Goal: Information Seeking & Learning: Learn about a topic

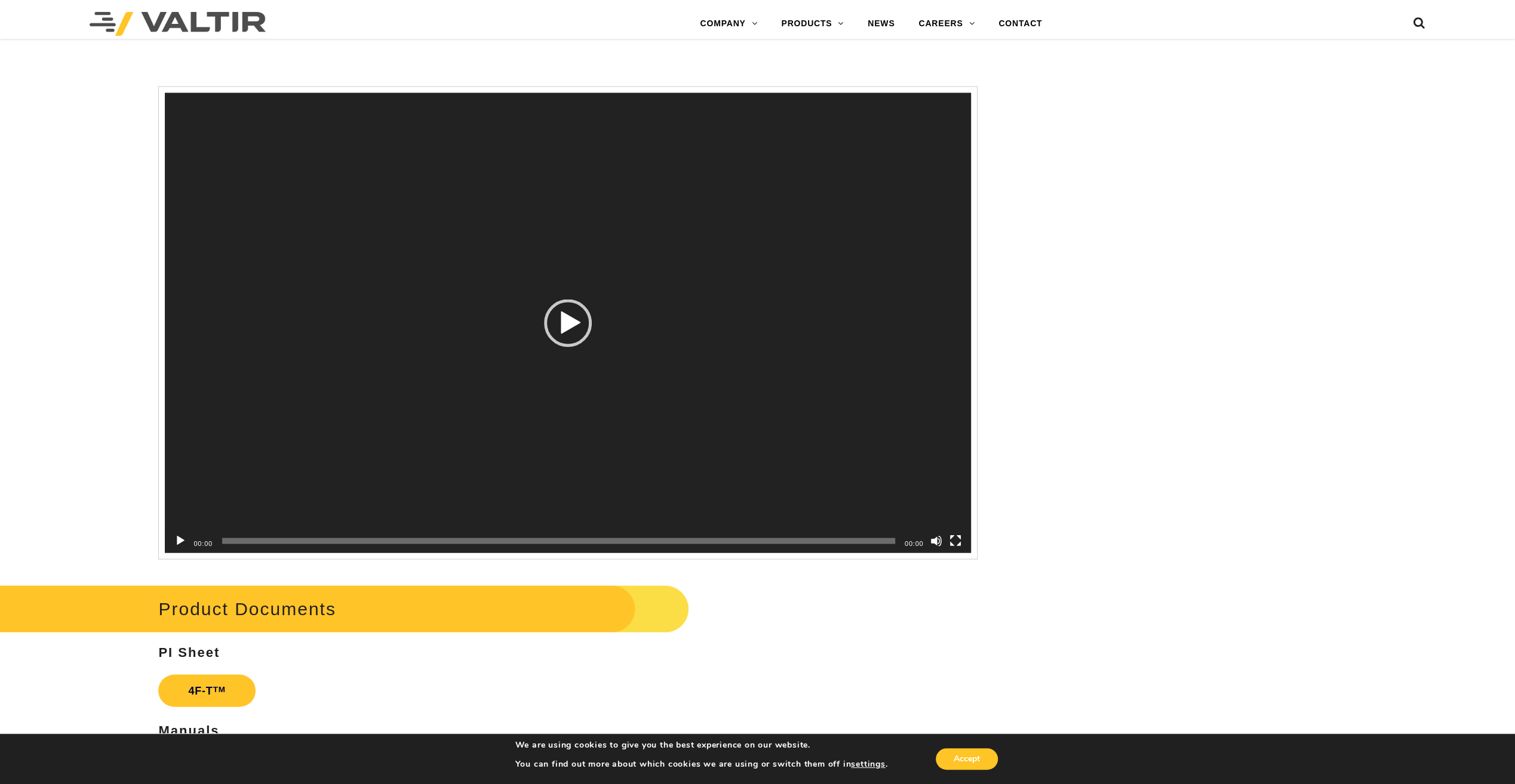
scroll to position [2149, 0]
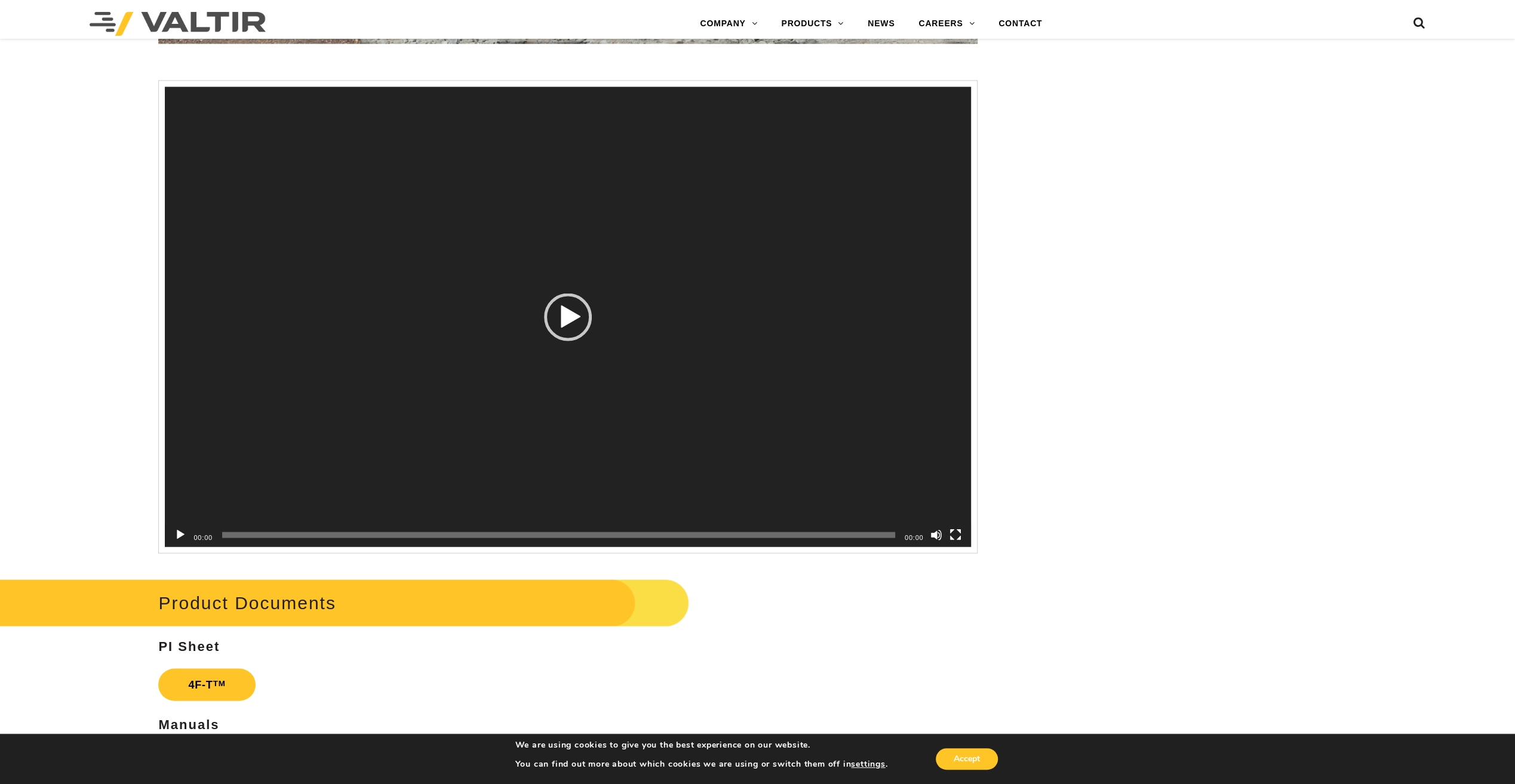
click at [177, 530] on button "Play" at bounding box center [180, 535] width 12 height 12
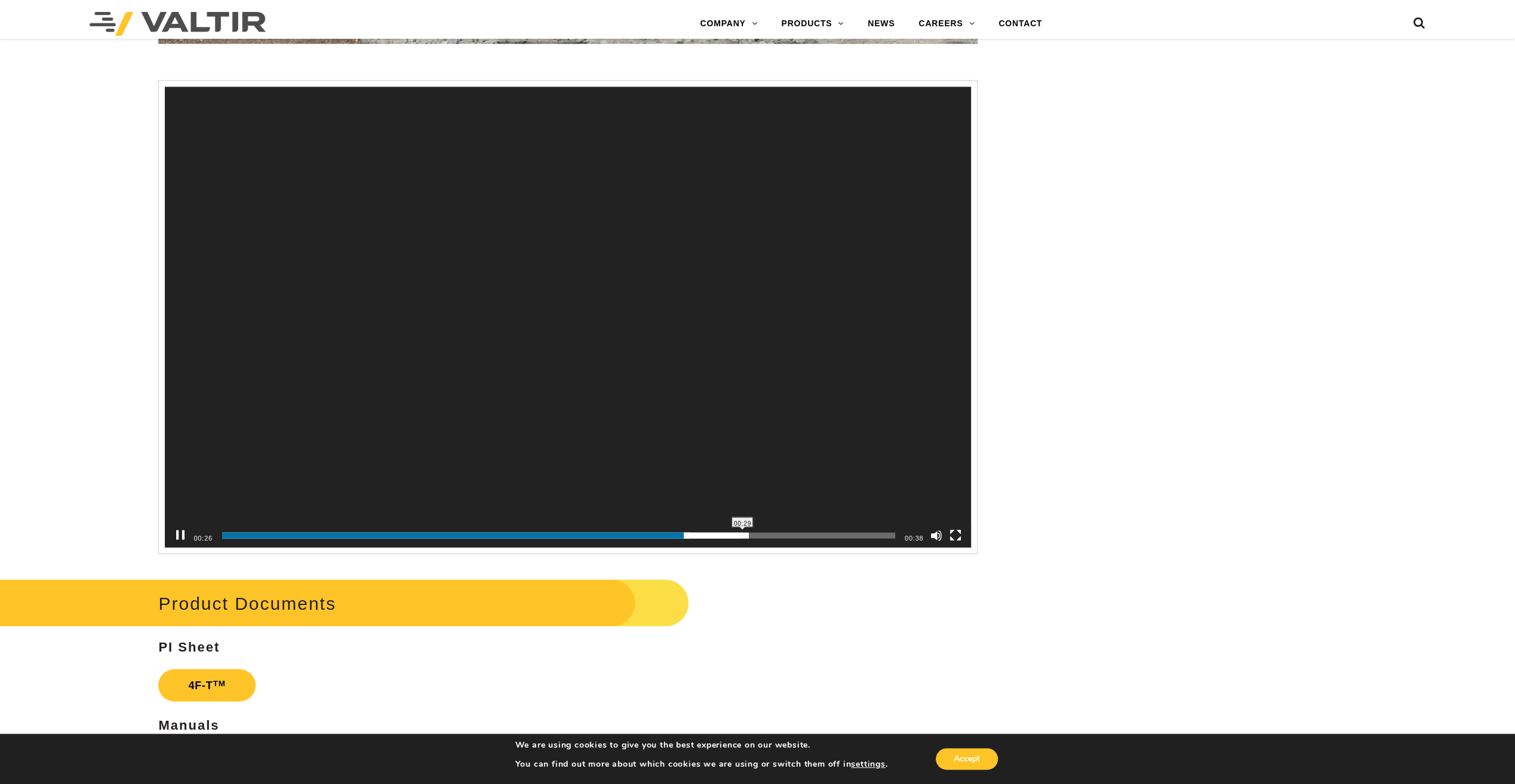
click at [741, 530] on span "Video Player" at bounding box center [742, 529] width 6 height 6
click at [819, 535] on span "00:34" at bounding box center [558, 535] width 673 height 6
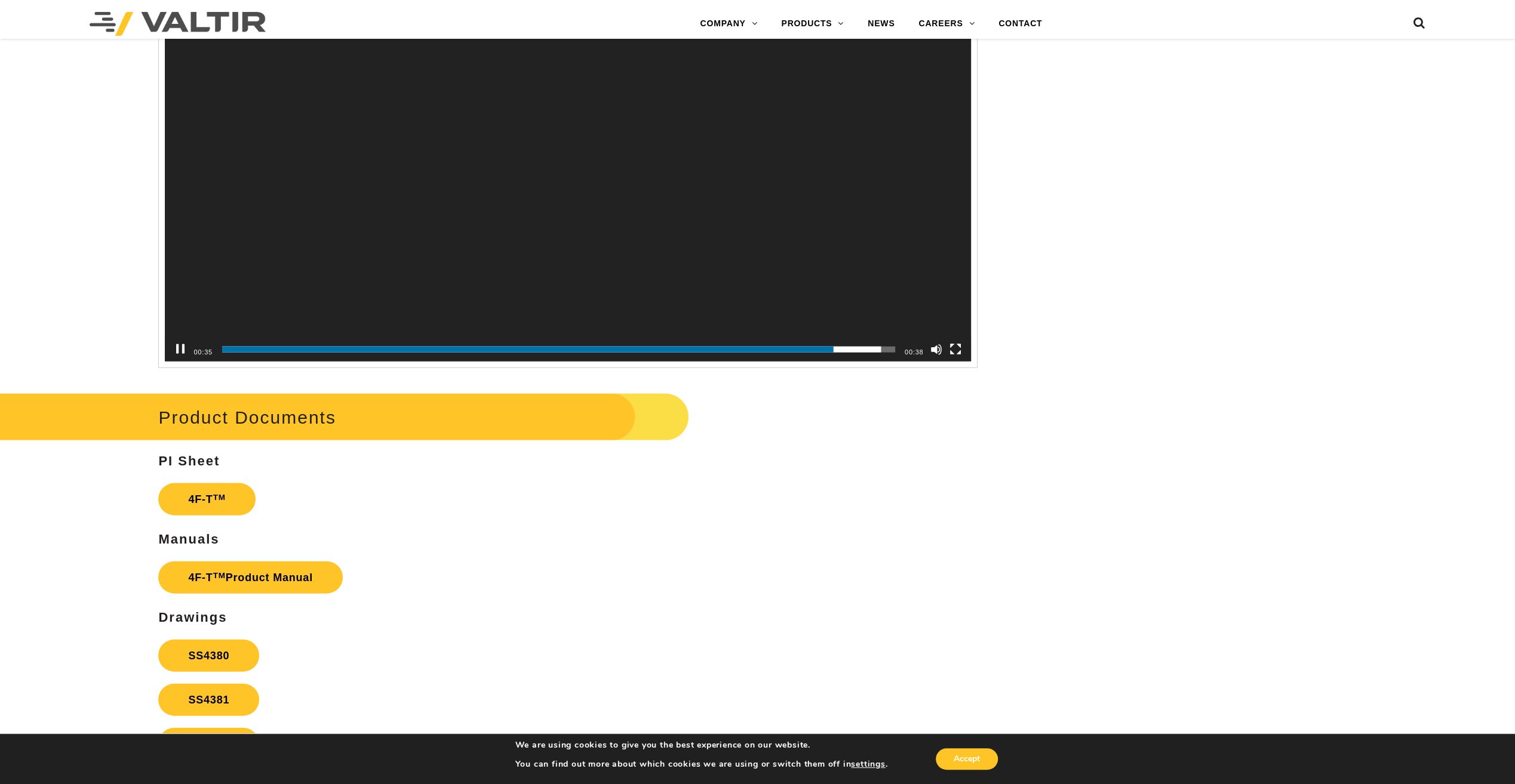
scroll to position [2447, 0]
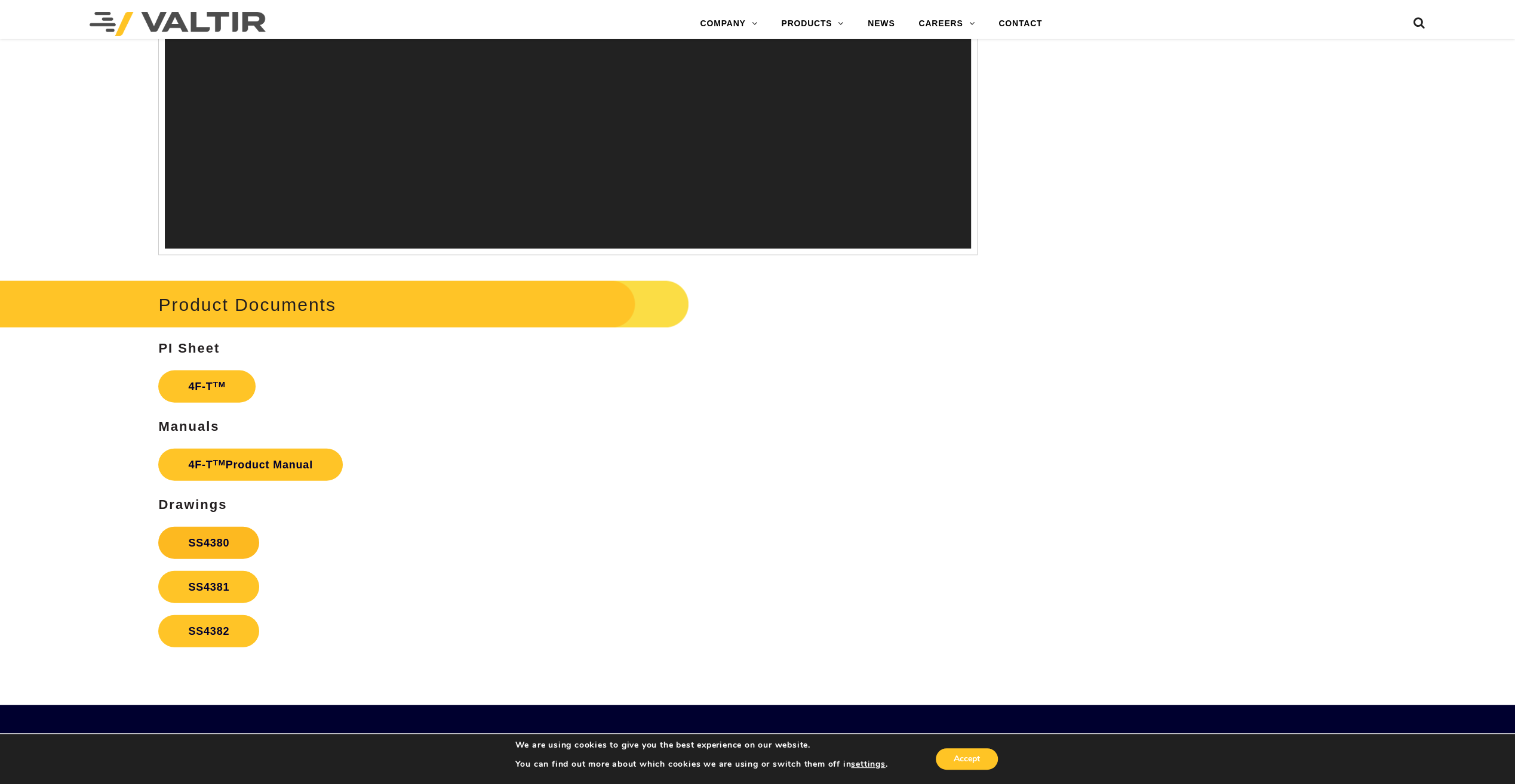
click at [234, 548] on link "SS4380" at bounding box center [209, 543] width 101 height 32
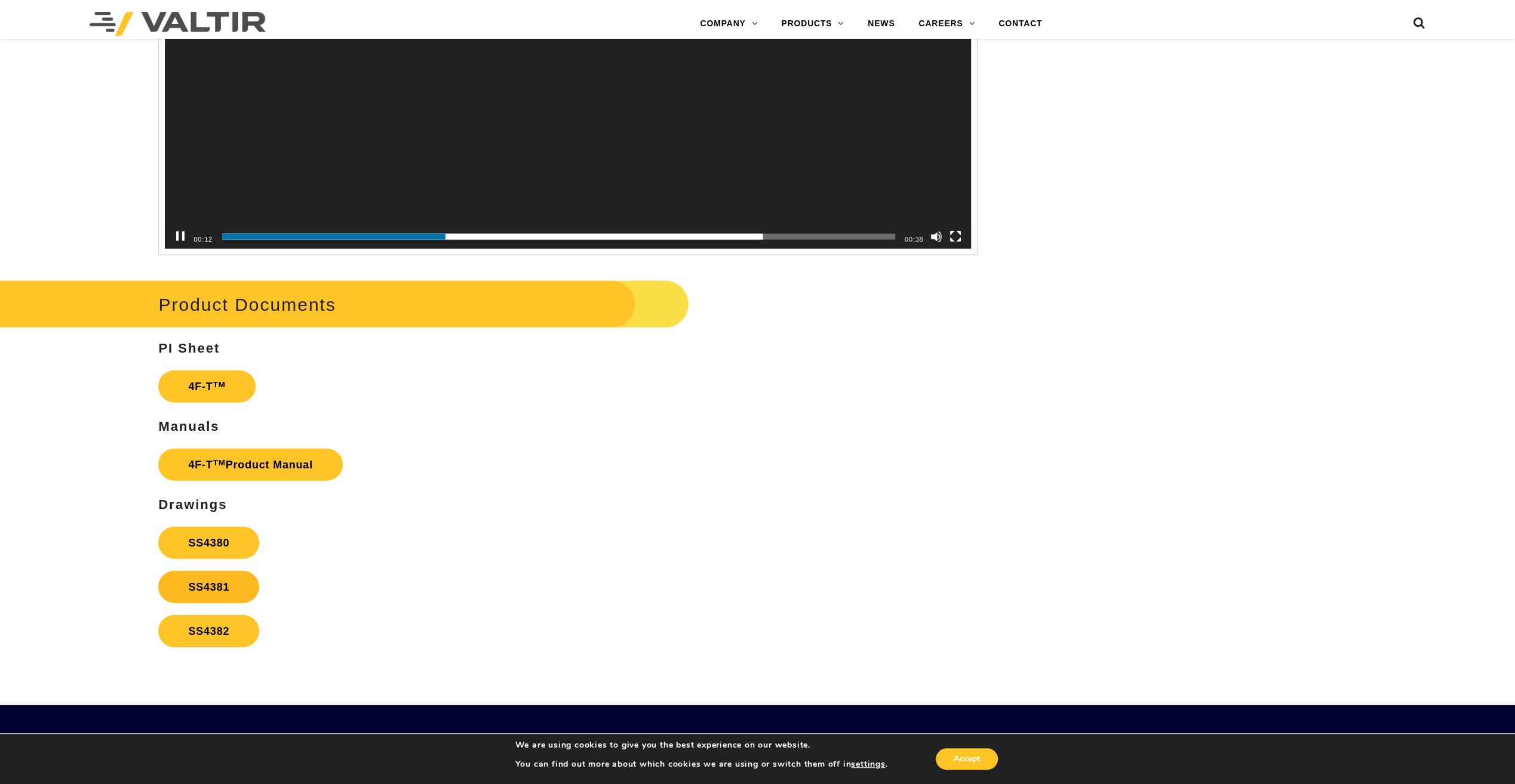
click at [219, 584] on link "SS4381" at bounding box center [209, 587] width 101 height 32
click at [192, 632] on link "SS4382" at bounding box center [209, 631] width 101 height 32
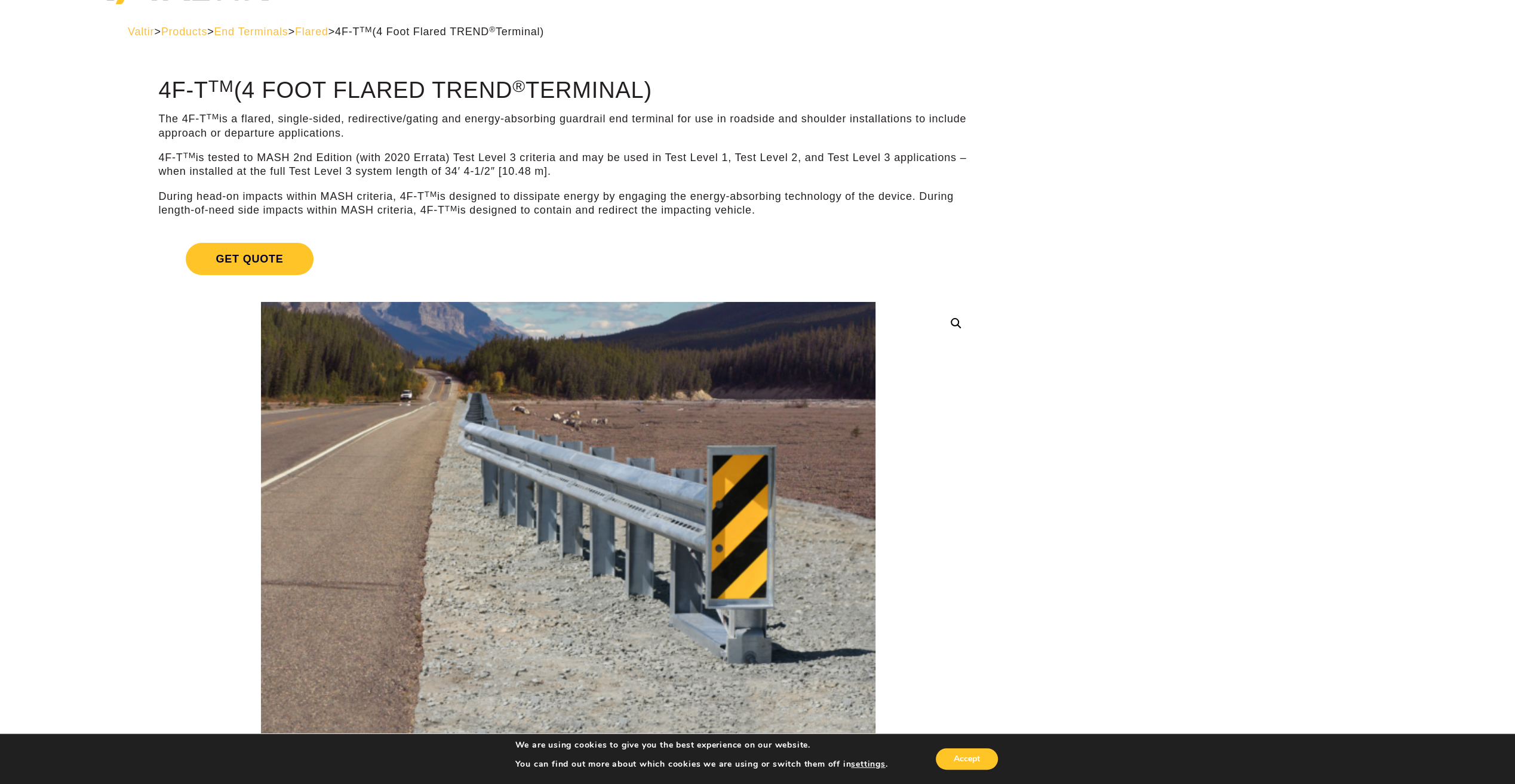
scroll to position [60, 0]
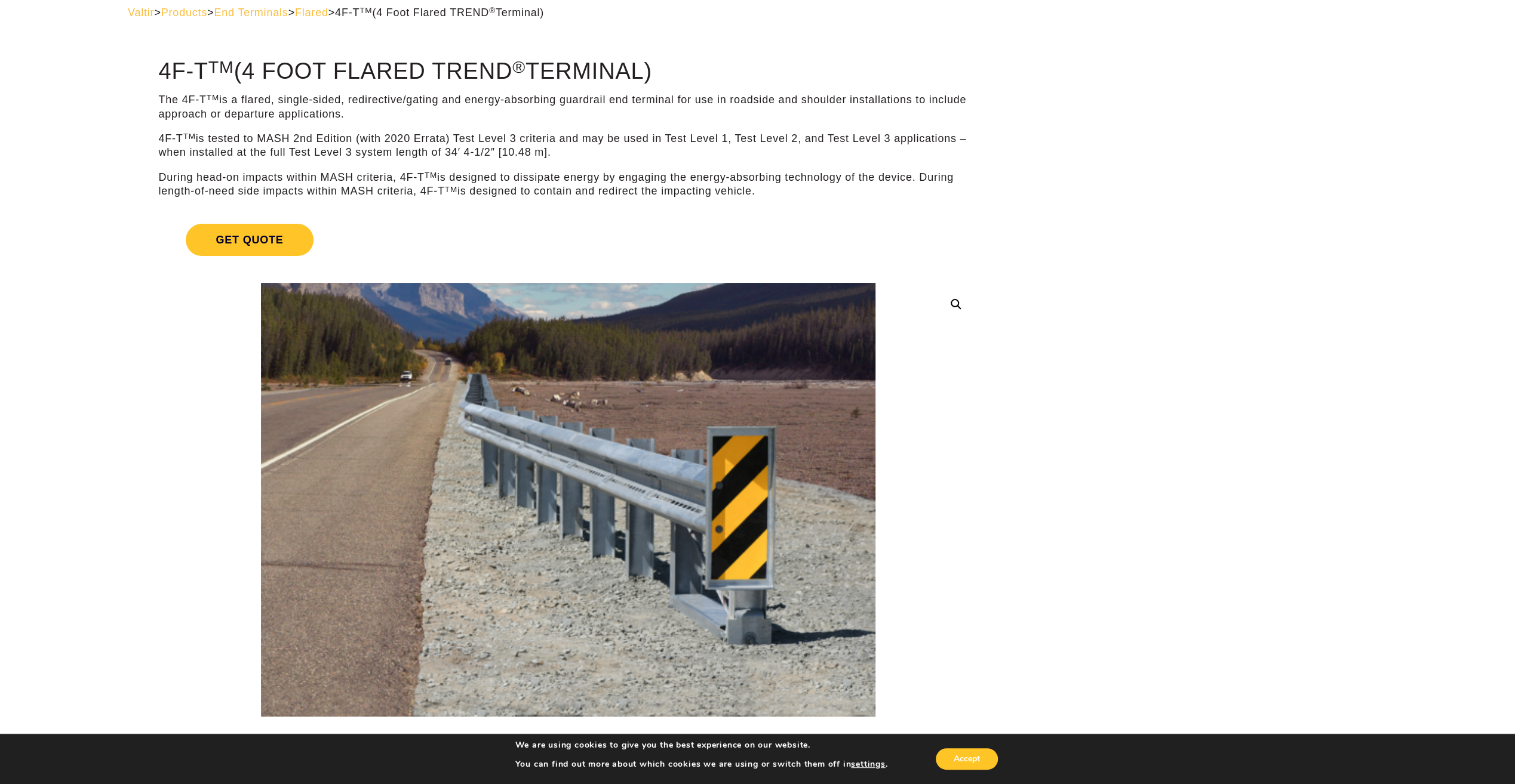
click at [328, 14] on span "Flared" at bounding box center [311, 12] width 33 height 12
